Goal: Information Seeking & Learning: Compare options

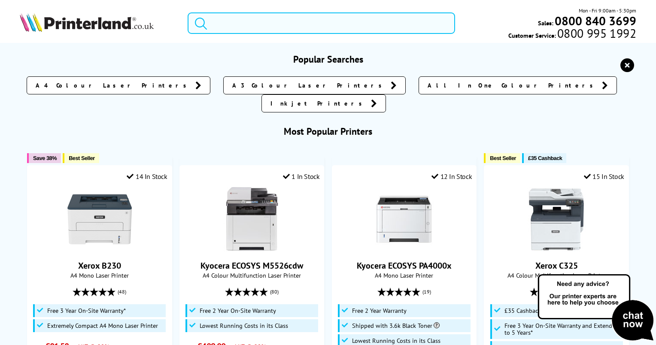
click at [233, 24] on input "search" at bounding box center [322, 22] width 268 height 21
paste input "CE 711A"
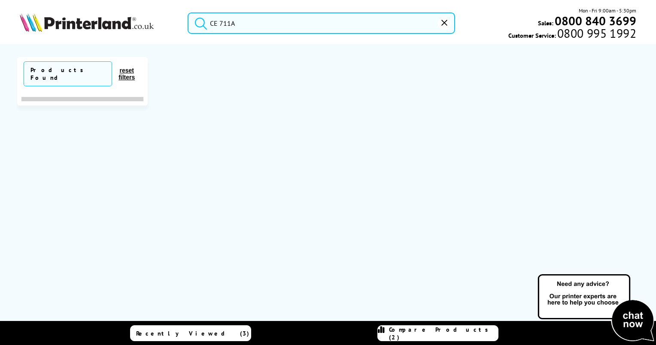
type input "CE 711A"
click at [188, 12] on button "submit" at bounding box center [198, 21] width 21 height 19
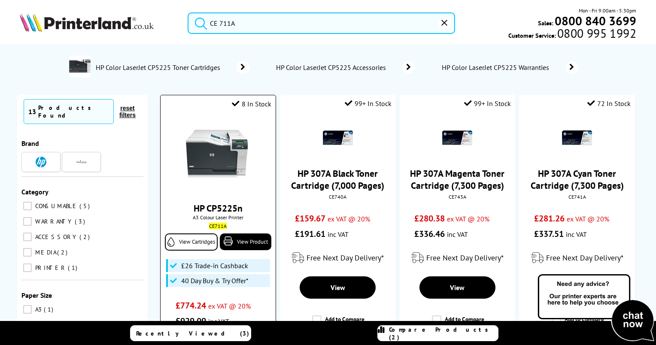
click at [225, 157] on img at bounding box center [218, 155] width 64 height 64
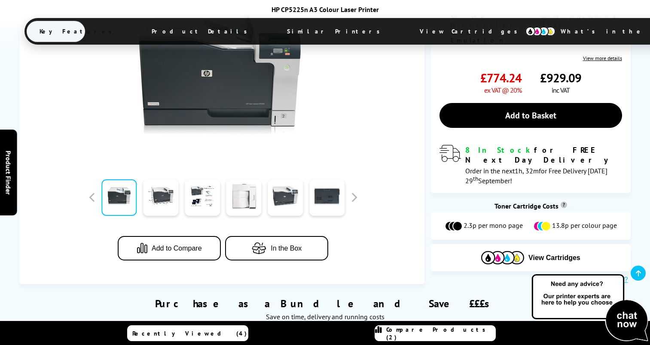
scroll to position [215, 0]
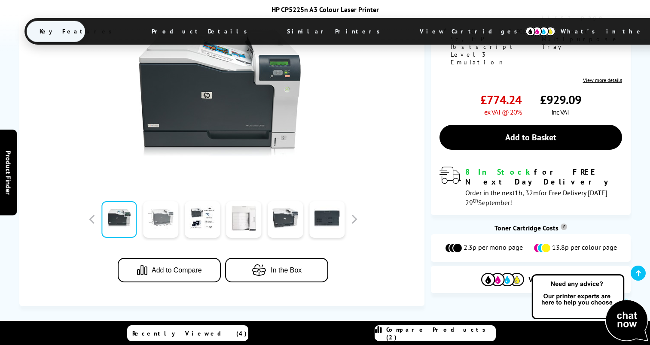
click at [161, 217] on link at bounding box center [160, 219] width 35 height 37
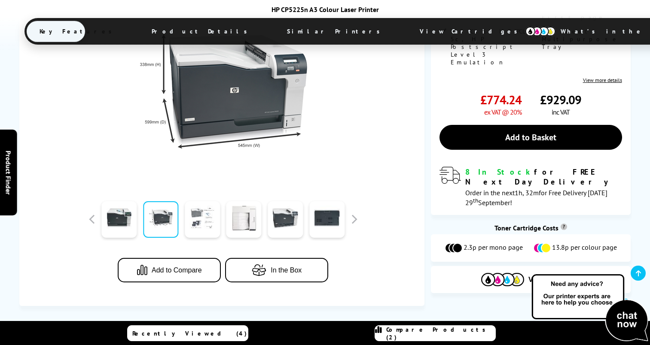
click at [196, 219] on link at bounding box center [202, 219] width 35 height 37
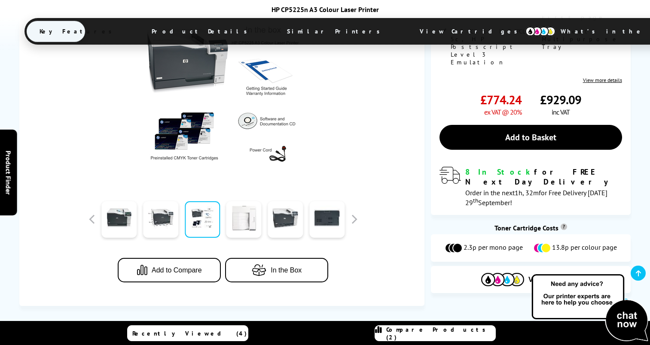
click at [234, 221] on link at bounding box center [243, 219] width 35 height 37
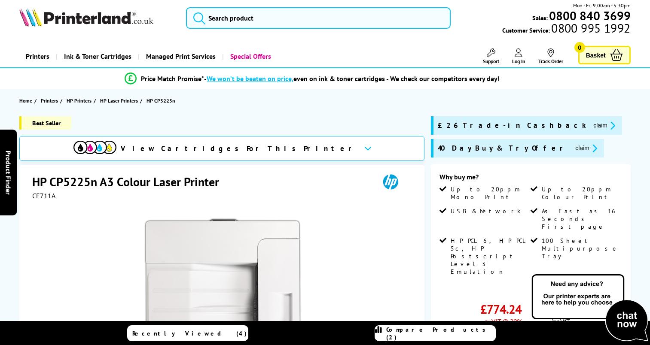
scroll to position [0, 0]
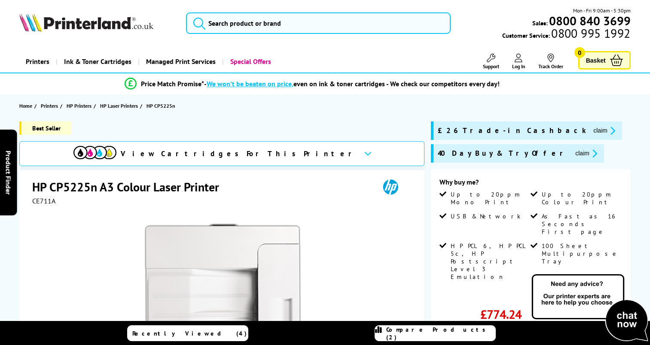
click at [298, 156] on div "View Cartridges For This Printer" at bounding box center [221, 153] width 405 height 25
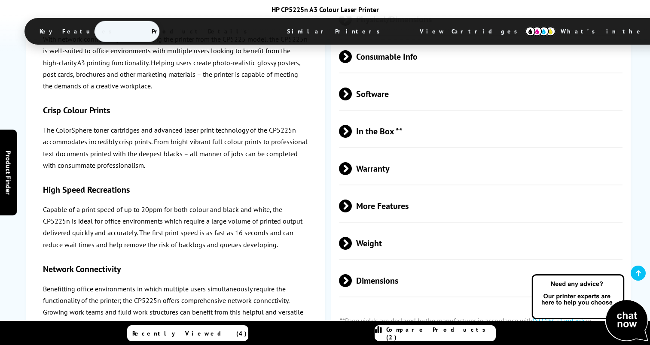
scroll to position [2286, 0]
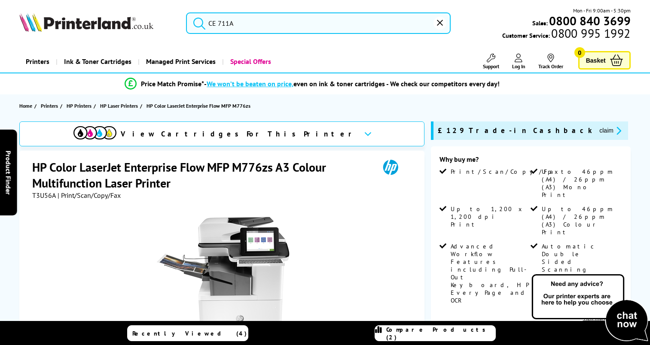
click at [226, 335] on link "Recently Viewed (4)" at bounding box center [187, 334] width 121 height 16
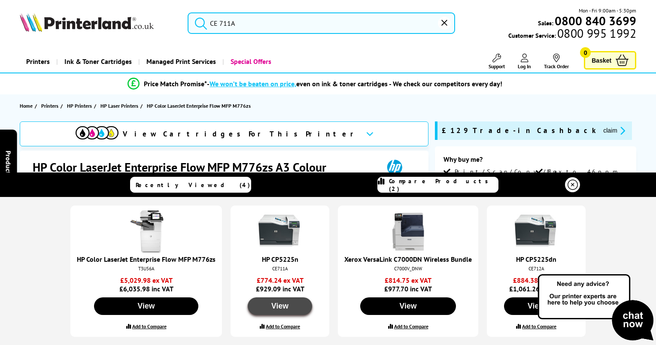
click at [281, 307] on button "View" at bounding box center [280, 307] width 64 height 18
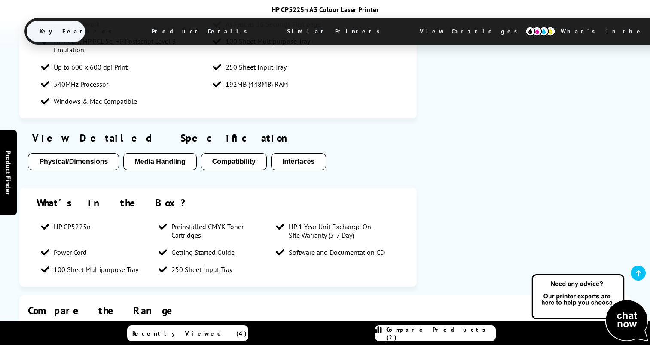
scroll to position [773, 0]
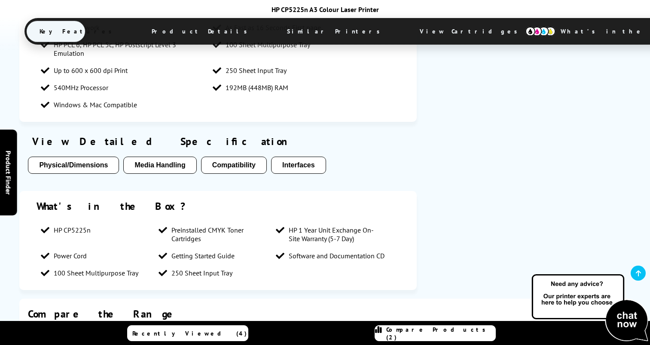
click at [86, 164] on button "Physical/Dimensions" at bounding box center [73, 165] width 91 height 17
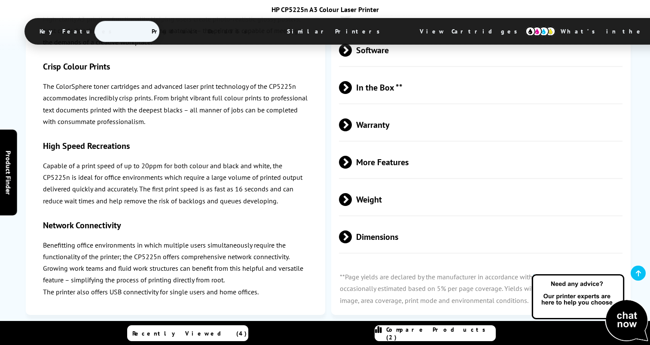
scroll to position [1911, 0]
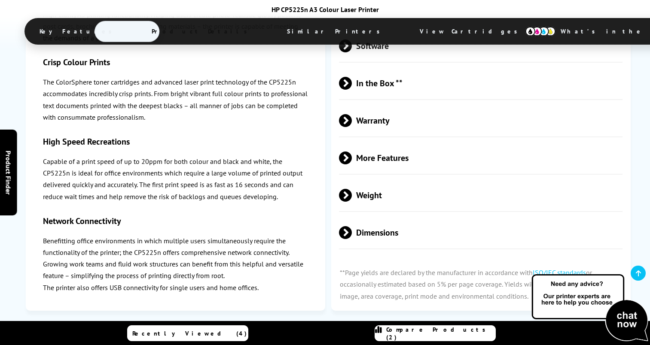
click at [428, 207] on span "Weight" at bounding box center [480, 195] width 283 height 32
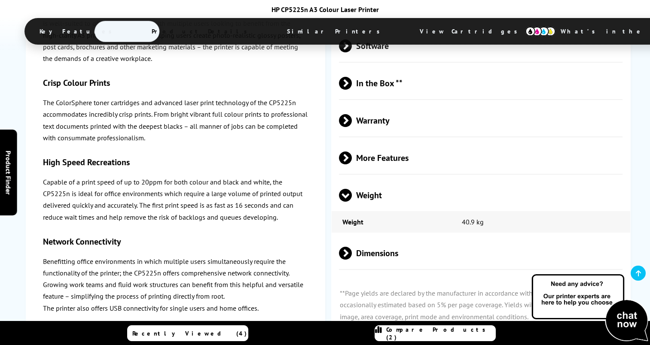
click at [428, 207] on span "Weight" at bounding box center [480, 195] width 283 height 32
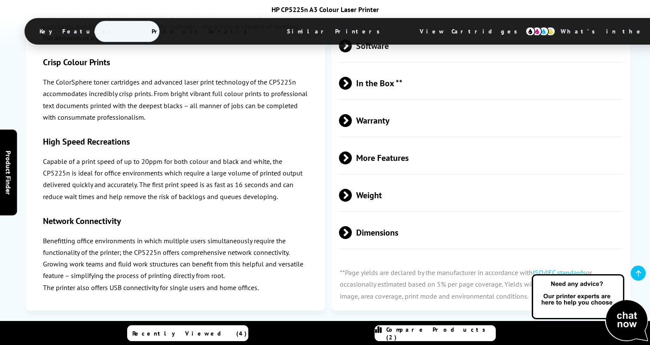
click at [418, 169] on span "More Features" at bounding box center [480, 158] width 283 height 32
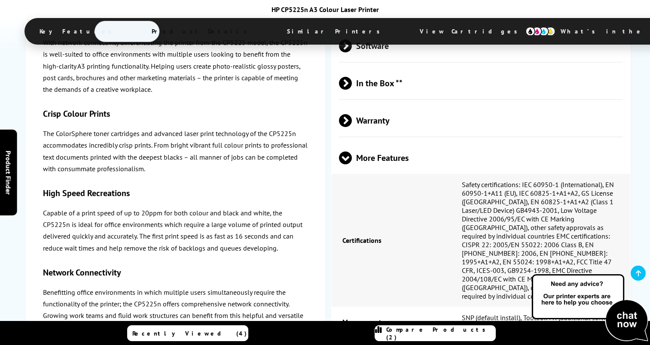
click at [418, 169] on span "More Features" at bounding box center [480, 158] width 283 height 32
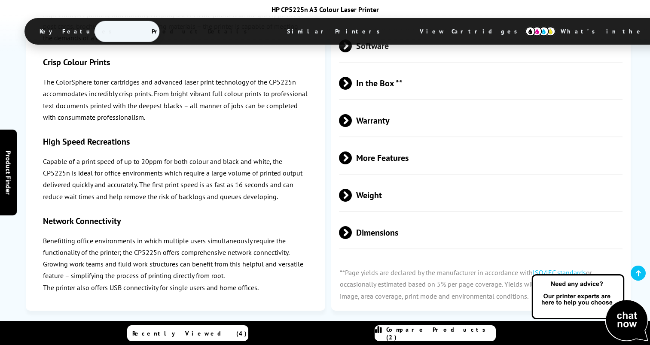
click at [402, 137] on span "Warranty" at bounding box center [480, 120] width 283 height 32
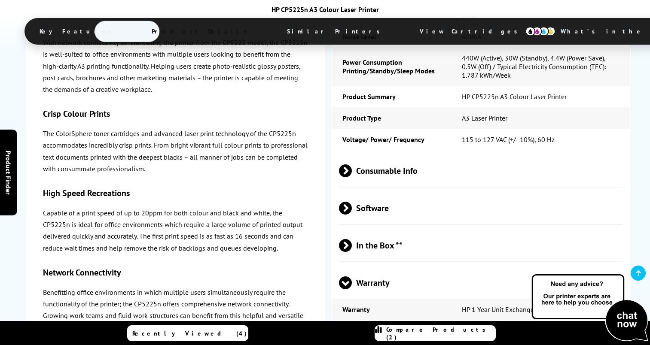
scroll to position [1739, 0]
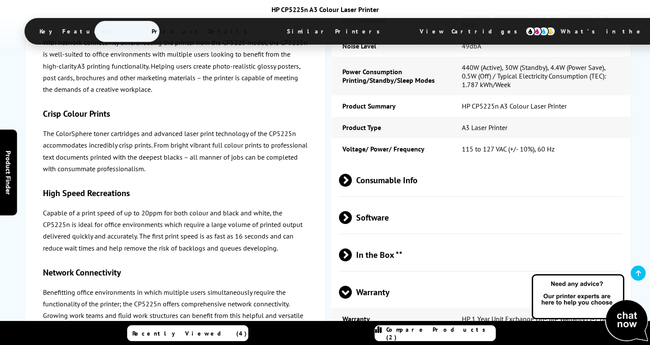
click at [390, 188] on span "Consumable Info" at bounding box center [480, 180] width 283 height 32
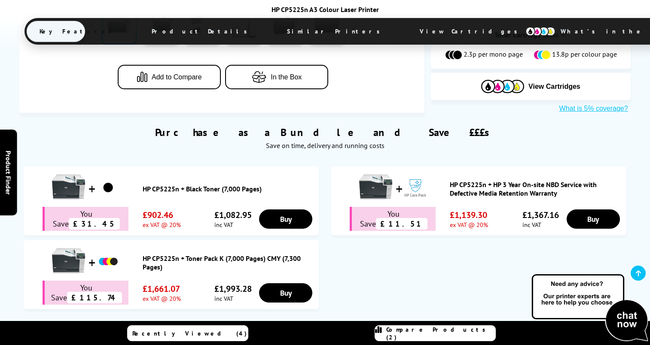
scroll to position [451, 0]
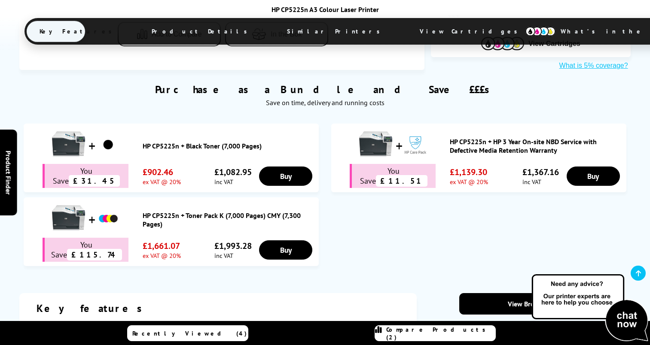
click at [164, 212] on link "HP CP5225n + Toner Pack K (7,000 Pages) CMY (7,300 Pages)" at bounding box center [229, 219] width 172 height 17
